Goal: Information Seeking & Learning: Learn about a topic

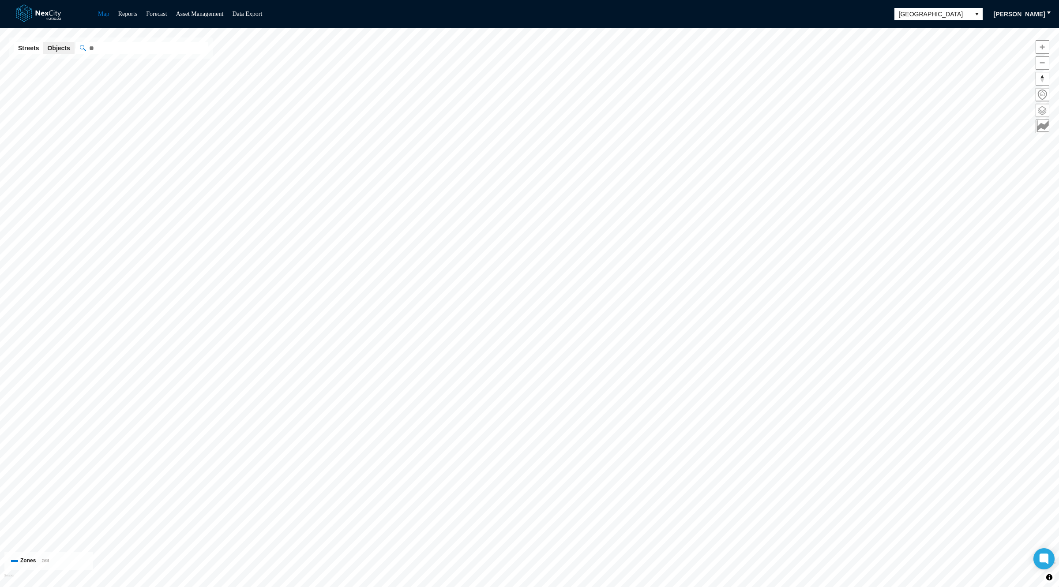
click at [1042, 112] on span at bounding box center [1042, 110] width 13 height 13
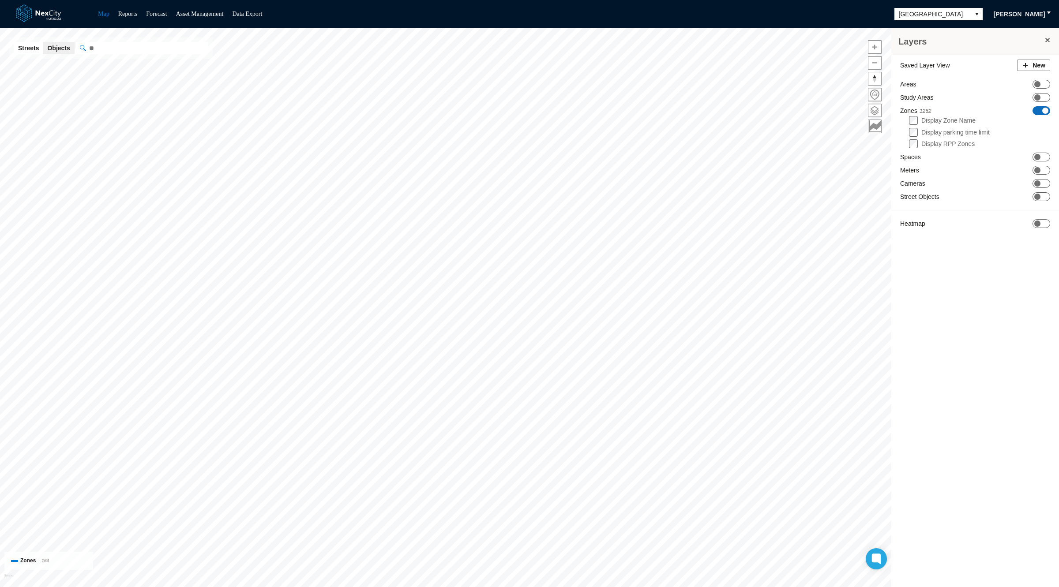
click at [1044, 187] on div "Saved Layer View New Areas ON OFF Study Areas ON OFF Zones 1262 ON OFF Display …" at bounding box center [975, 150] width 168 height 191
click at [1040, 181] on span "ON OFF" at bounding box center [1041, 183] width 18 height 9
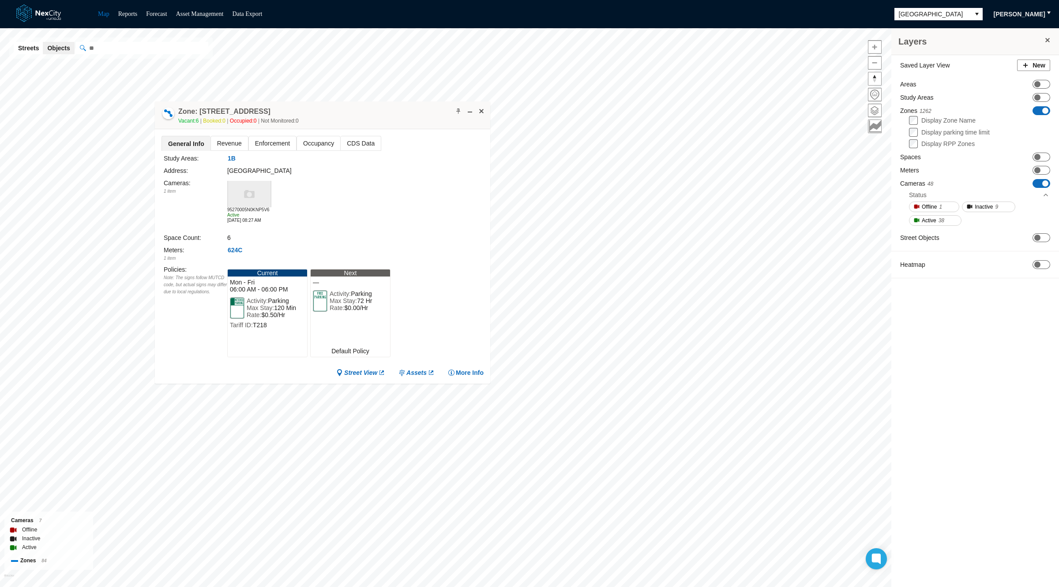
drag, startPoint x: 669, startPoint y: 236, endPoint x: 312, endPoint y: 84, distance: 388.1
click at [312, 101] on div "Zone: [GEOGRAPHIC_DATA] 128 Vacant: 6 Booked: 0 Occupied: 0 Not Monitored: 0" at bounding box center [322, 115] width 335 height 28
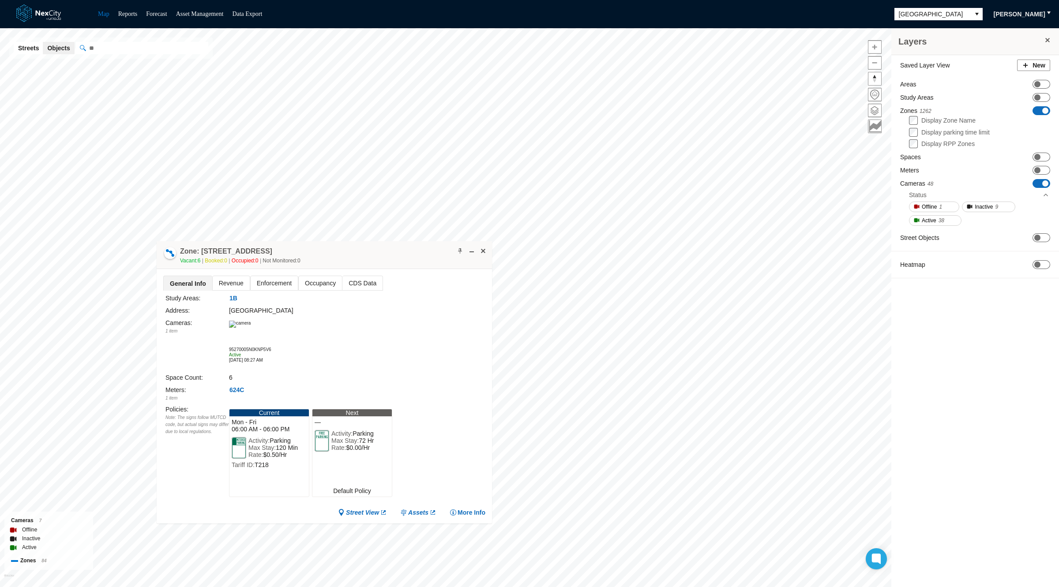
drag, startPoint x: 500, startPoint y: 377, endPoint x: 292, endPoint y: 184, distance: 283.4
click at [292, 241] on div "Zone: [GEOGRAPHIC_DATA] 128 Vacant: 6 Booked: 0 Occupied: 0 Not Monitored: 0" at bounding box center [324, 255] width 335 height 28
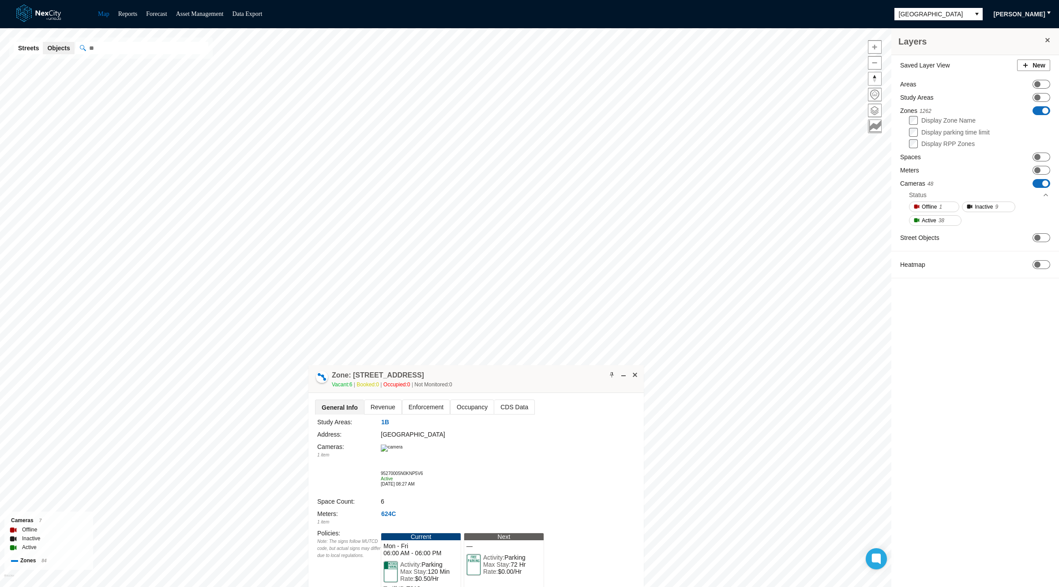
click at [1042, 109] on span at bounding box center [1045, 111] width 6 height 6
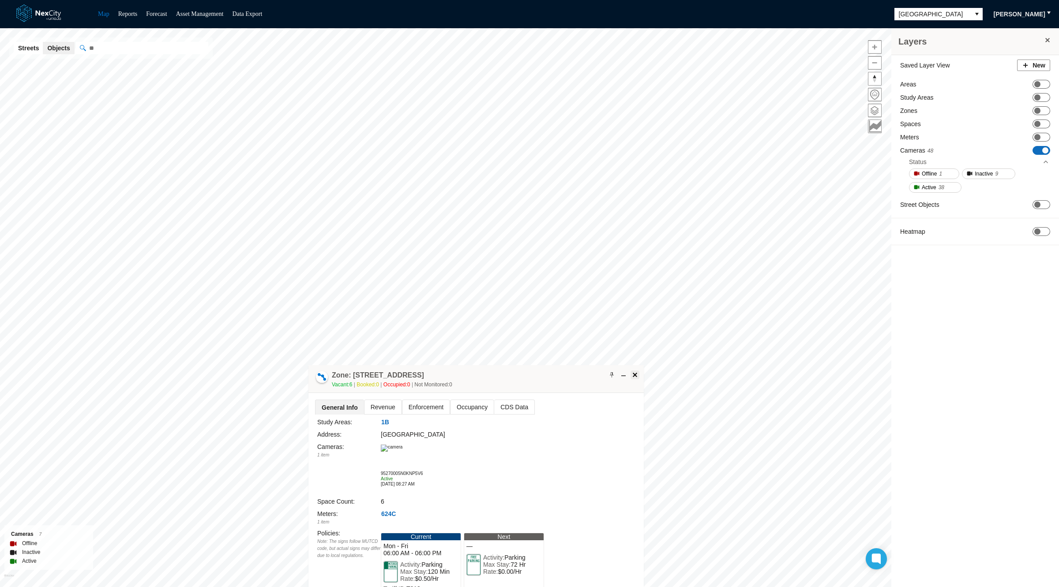
click at [634, 373] on span at bounding box center [634, 374] width 7 height 7
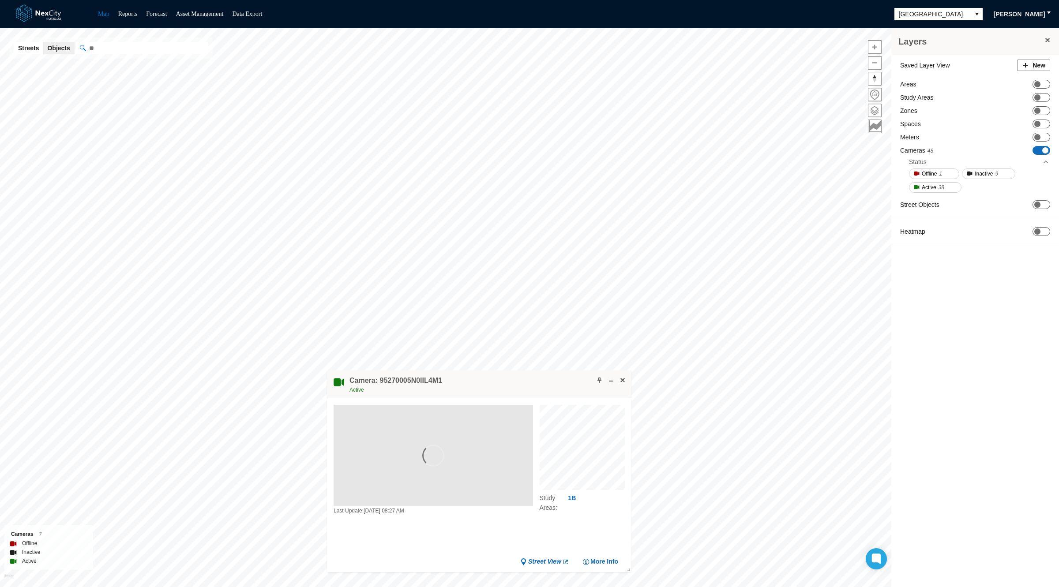
drag, startPoint x: 515, startPoint y: 377, endPoint x: 388, endPoint y: 157, distance: 254.0
click at [388, 371] on div "Camera: 95270005N0IIL4M1 Active" at bounding box center [479, 385] width 304 height 28
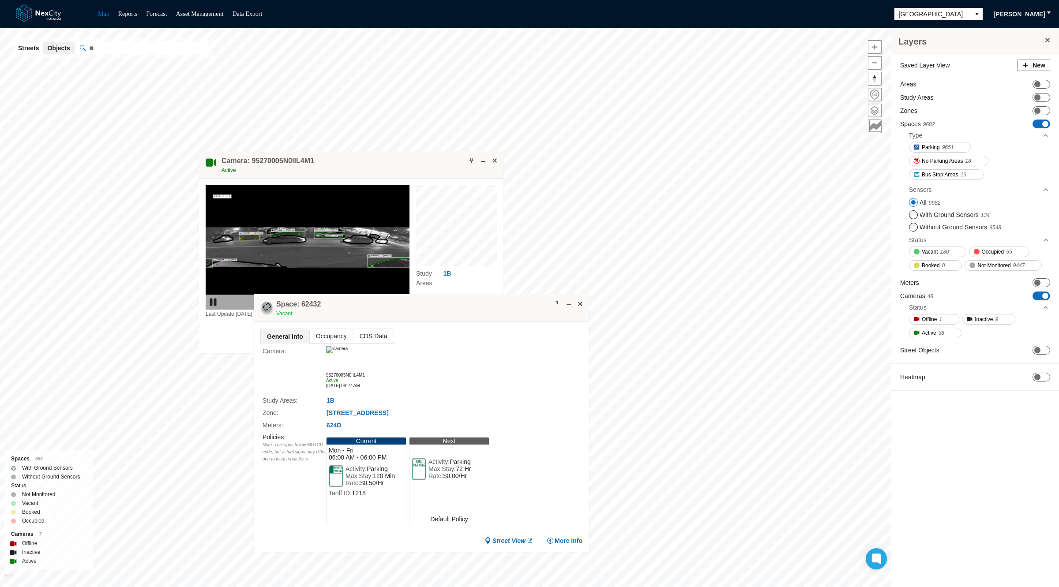
drag, startPoint x: 472, startPoint y: 255, endPoint x: 474, endPoint y: 306, distance: 51.2
click at [474, 306] on div "Space: 62432 Vacant" at bounding box center [421, 308] width 335 height 28
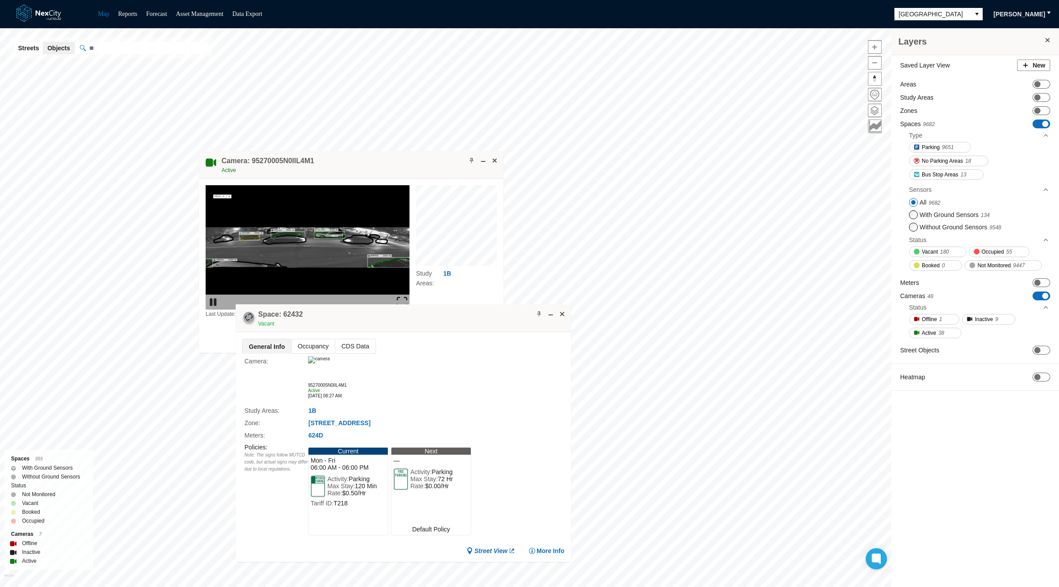
drag, startPoint x: 457, startPoint y: 242, endPoint x: 441, endPoint y: 307, distance: 66.9
click at [441, 307] on div "Space: 62432 Vacant" at bounding box center [403, 318] width 335 height 28
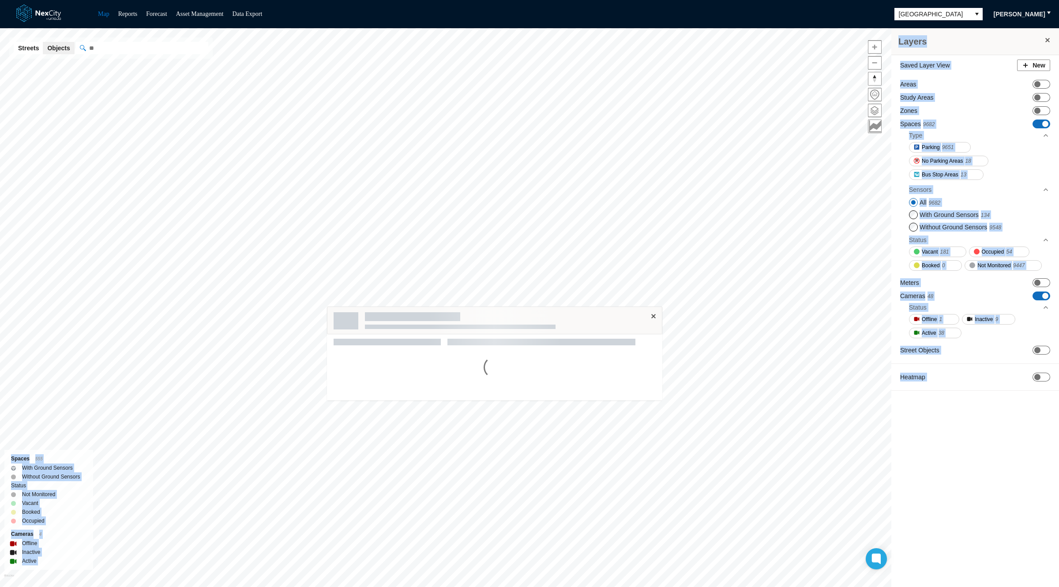
click at [327, 261] on div "Layers Saved Layer View New Areas ON OFF Study Areas ON OFF Zones ON OFF Spaces…" at bounding box center [529, 307] width 1059 height 559
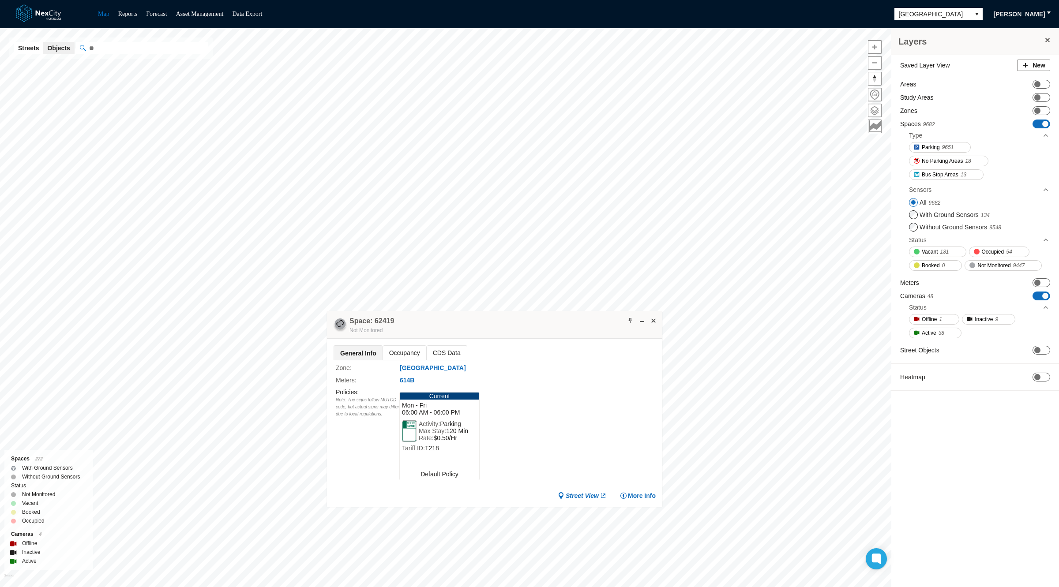
drag, startPoint x: 580, startPoint y: 315, endPoint x: 289, endPoint y: 225, distance: 304.6
click at [327, 311] on div "Space: 62419 Not Monitored" at bounding box center [494, 325] width 335 height 28
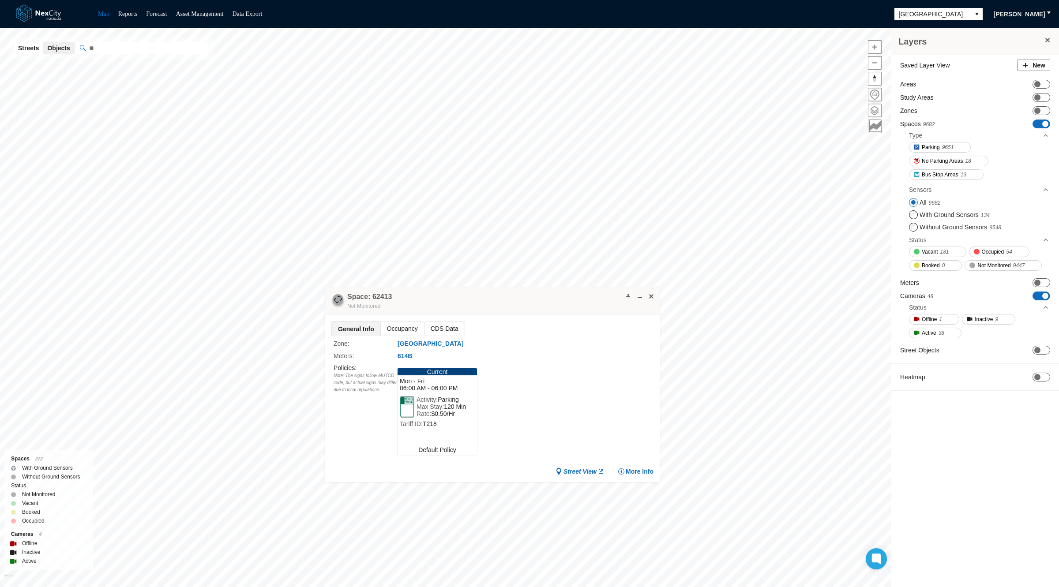
drag, startPoint x: 624, startPoint y: 293, endPoint x: 379, endPoint y: 242, distance: 249.8
click at [619, 292] on div at bounding box center [637, 296] width 36 height 9
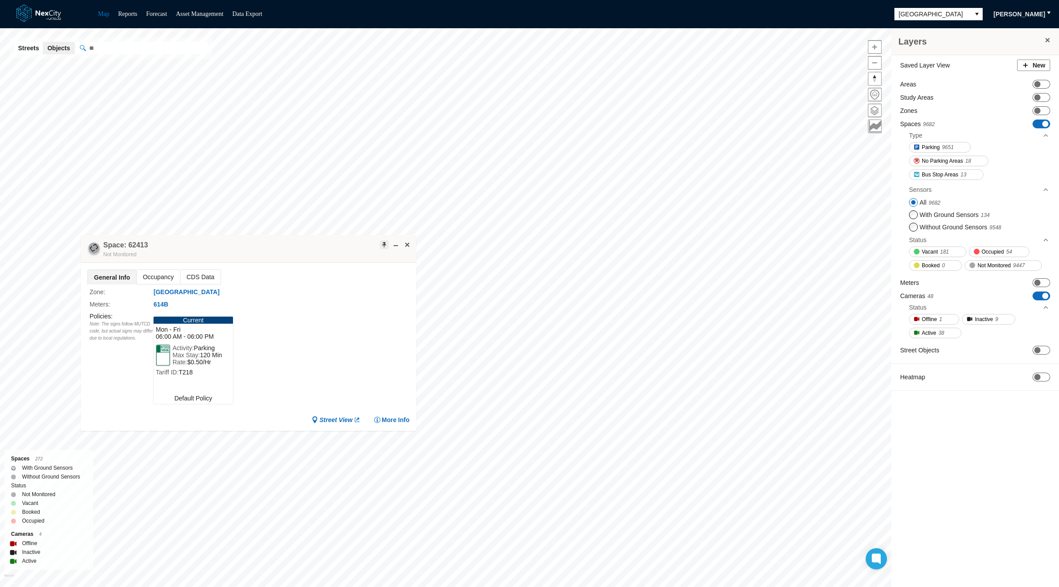
click at [382, 243] on span at bounding box center [384, 244] width 7 height 7
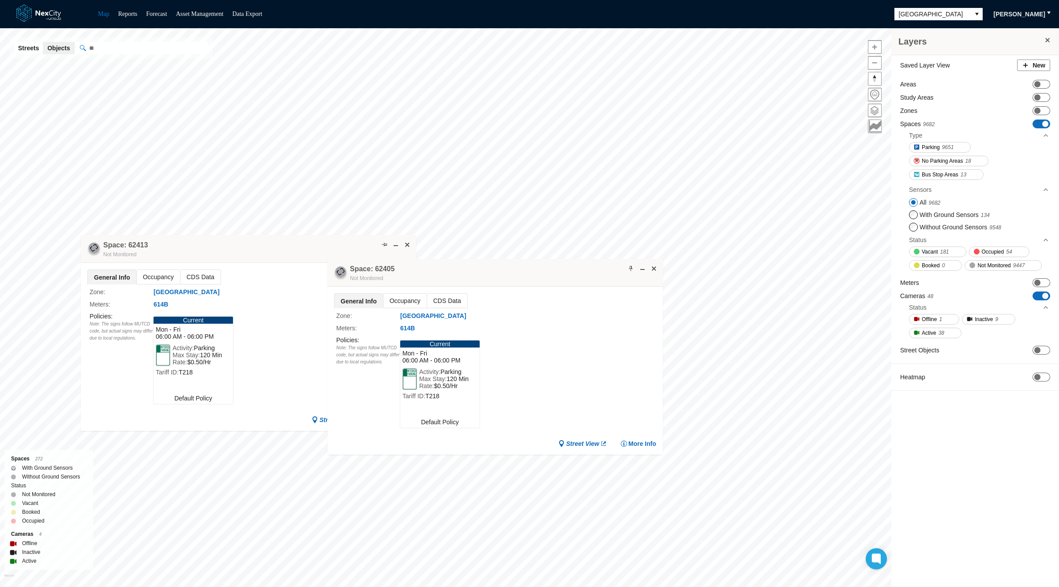
drag, startPoint x: 525, startPoint y: 267, endPoint x: 754, endPoint y: 252, distance: 229.5
click at [663, 259] on div "Space: 62405 Not Monitored" at bounding box center [494, 273] width 335 height 28
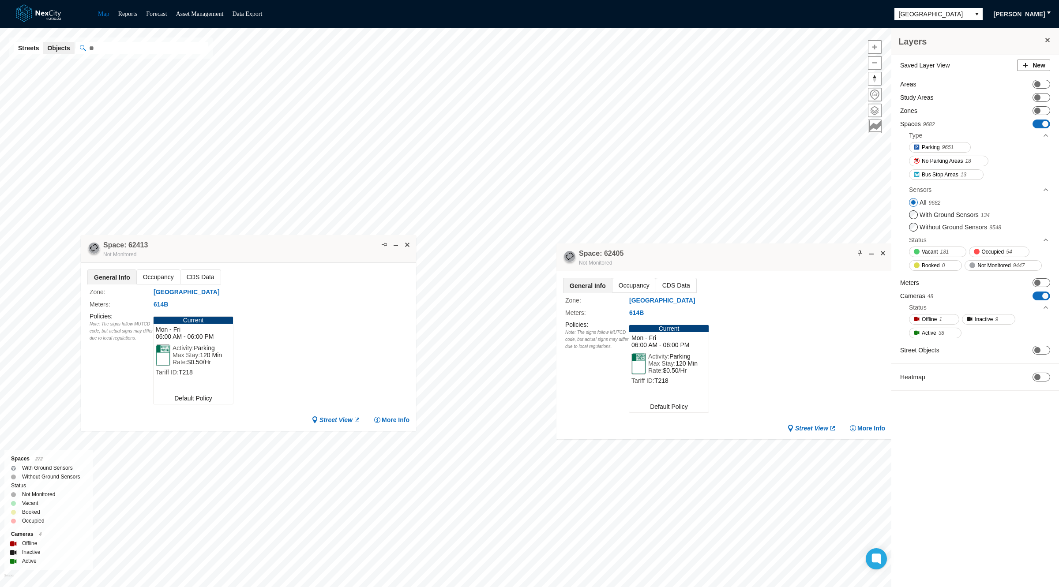
click at [759, 252] on div "Space: 62405 Not Monitored" at bounding box center [723, 258] width 335 height 28
click at [862, 255] on span at bounding box center [859, 253] width 7 height 7
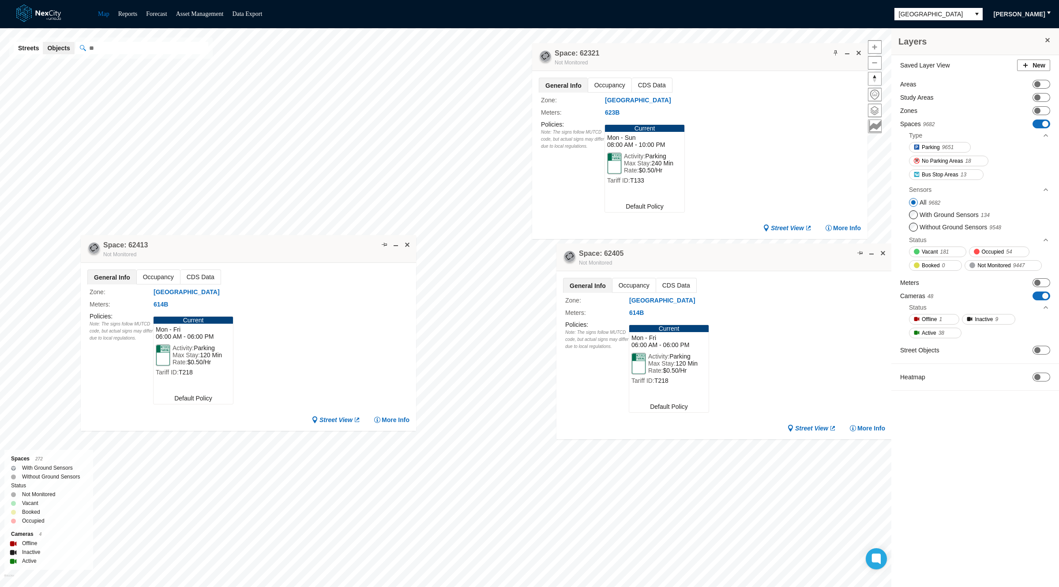
drag, startPoint x: 510, startPoint y: 164, endPoint x: 712, endPoint y: 58, distance: 228.1
click at [712, 58] on div "Space: 62321 Not Monitored" at bounding box center [699, 57] width 335 height 28
click at [832, 49] on span at bounding box center [835, 51] width 7 height 7
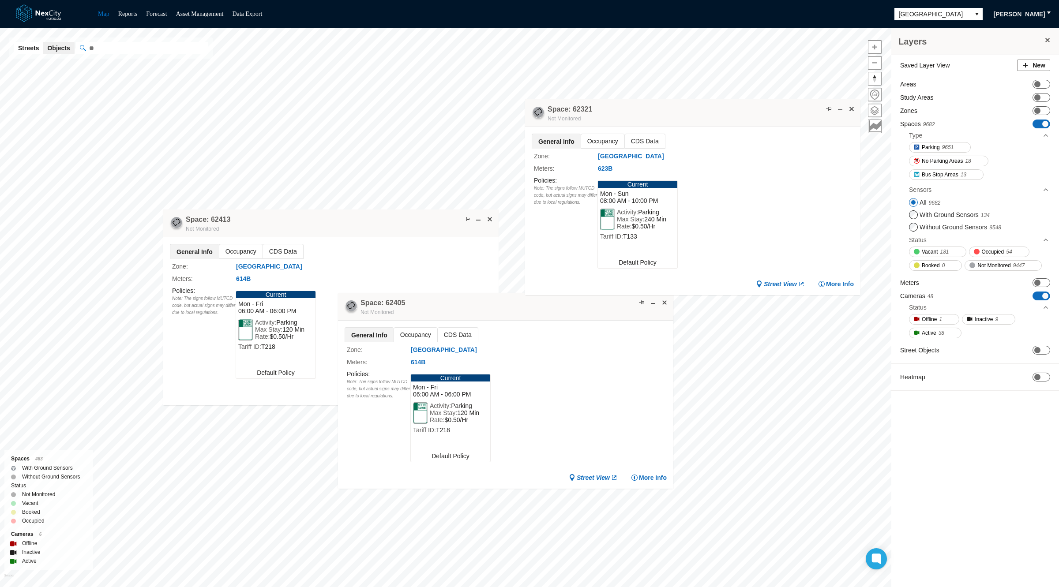
drag, startPoint x: 502, startPoint y: 234, endPoint x: 713, endPoint y: 71, distance: 266.7
click at [713, 99] on div "Space: 62321 Not Monitored" at bounding box center [692, 113] width 335 height 28
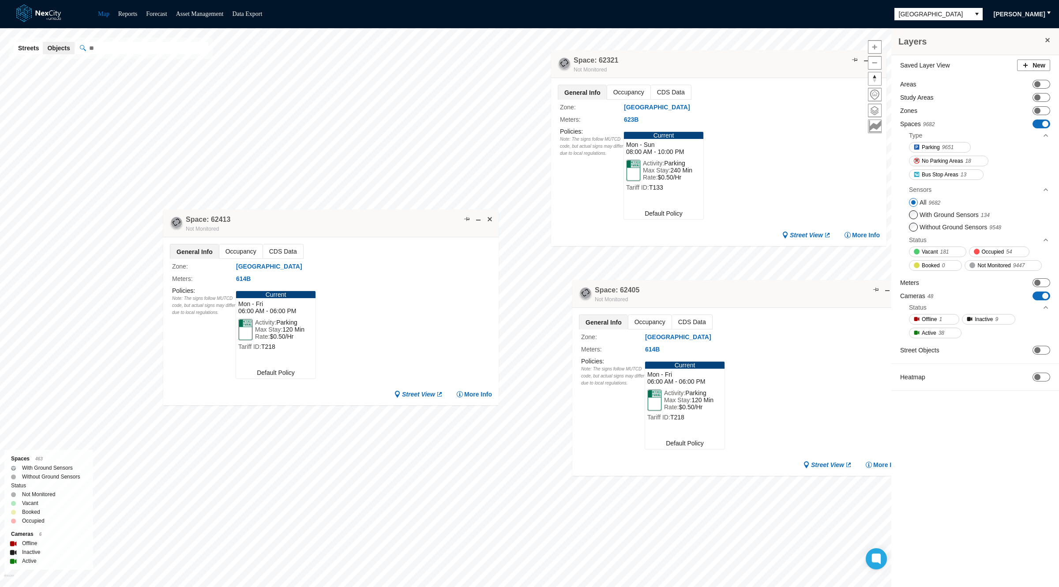
drag, startPoint x: 545, startPoint y: 315, endPoint x: 779, endPoint y: 301, distance: 234.6
click at [779, 301] on div "Space: 62405 Not Monitored" at bounding box center [739, 294] width 335 height 28
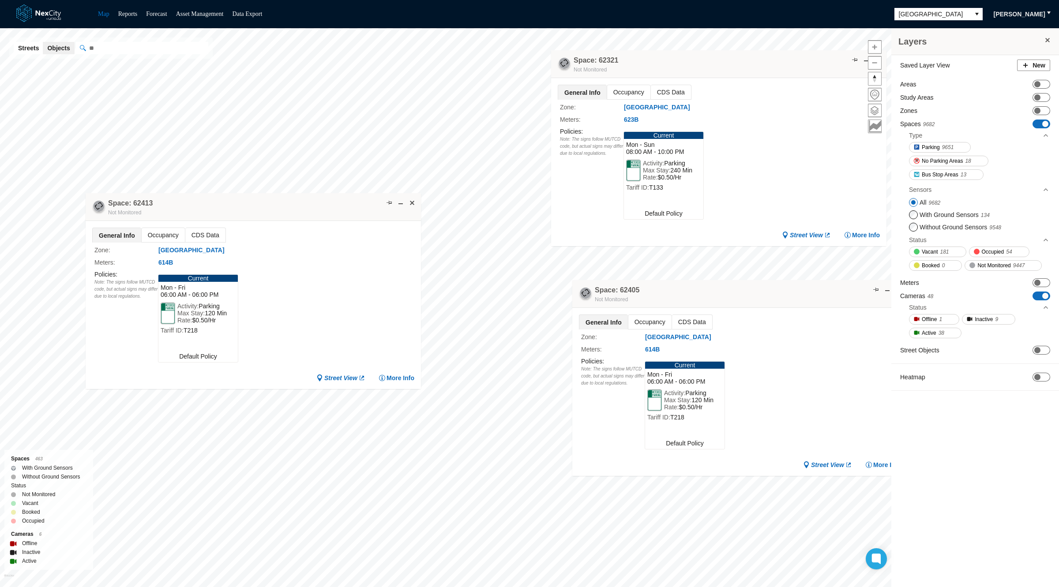
drag, startPoint x: 380, startPoint y: 227, endPoint x: 227, endPoint y: 194, distance: 156.9
click at [227, 194] on div "Space: 62413 Not Monitored" at bounding box center [253, 207] width 335 height 28
